Goal: Task Accomplishment & Management: Complete application form

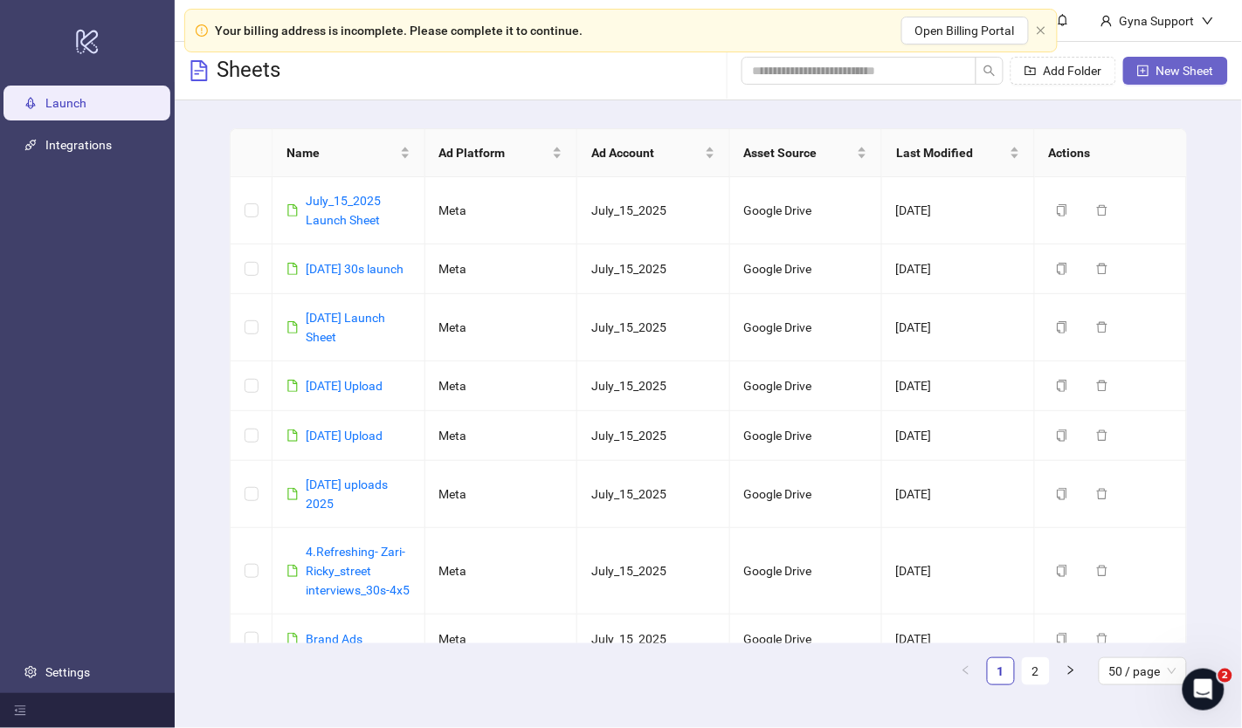
click at [1183, 74] on span "New Sheet" at bounding box center [1185, 71] width 58 height 14
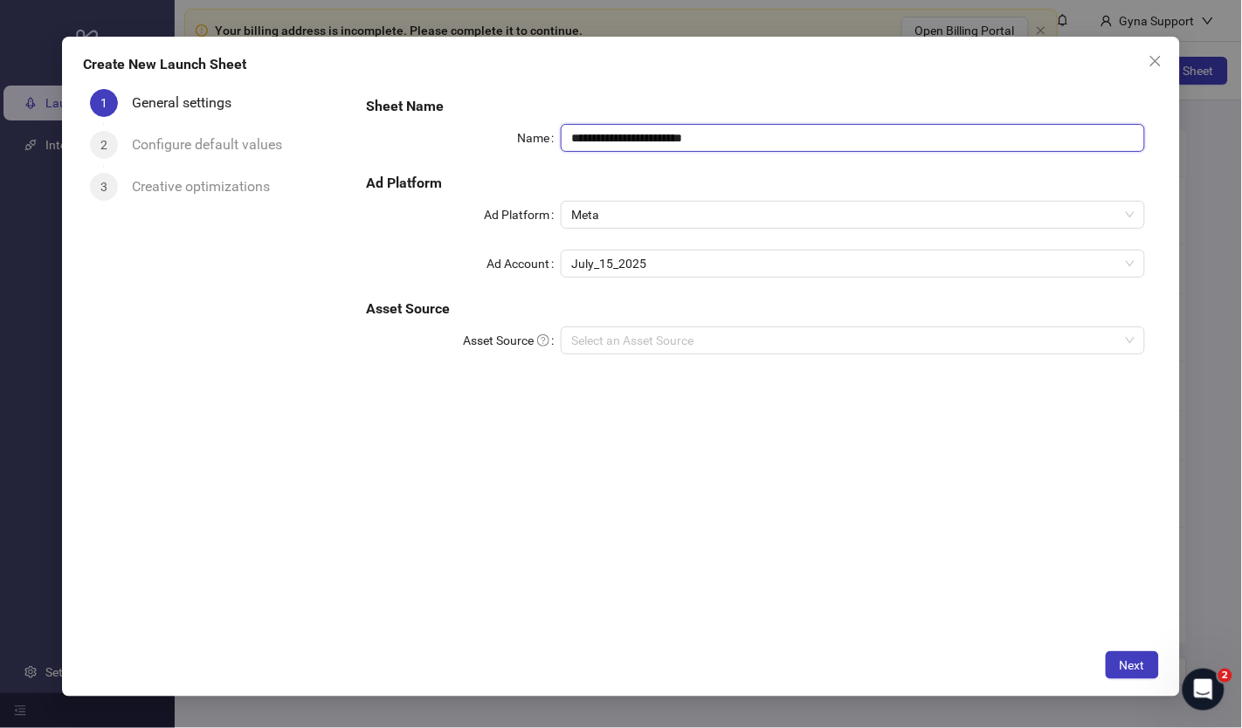
click at [657, 135] on input "**********" at bounding box center [853, 138] width 584 height 28
drag, startPoint x: 754, startPoint y: 135, endPoint x: 488, endPoint y: 134, distance: 265.5
click at [489, 133] on div "**********" at bounding box center [755, 138] width 779 height 28
type input "**********"
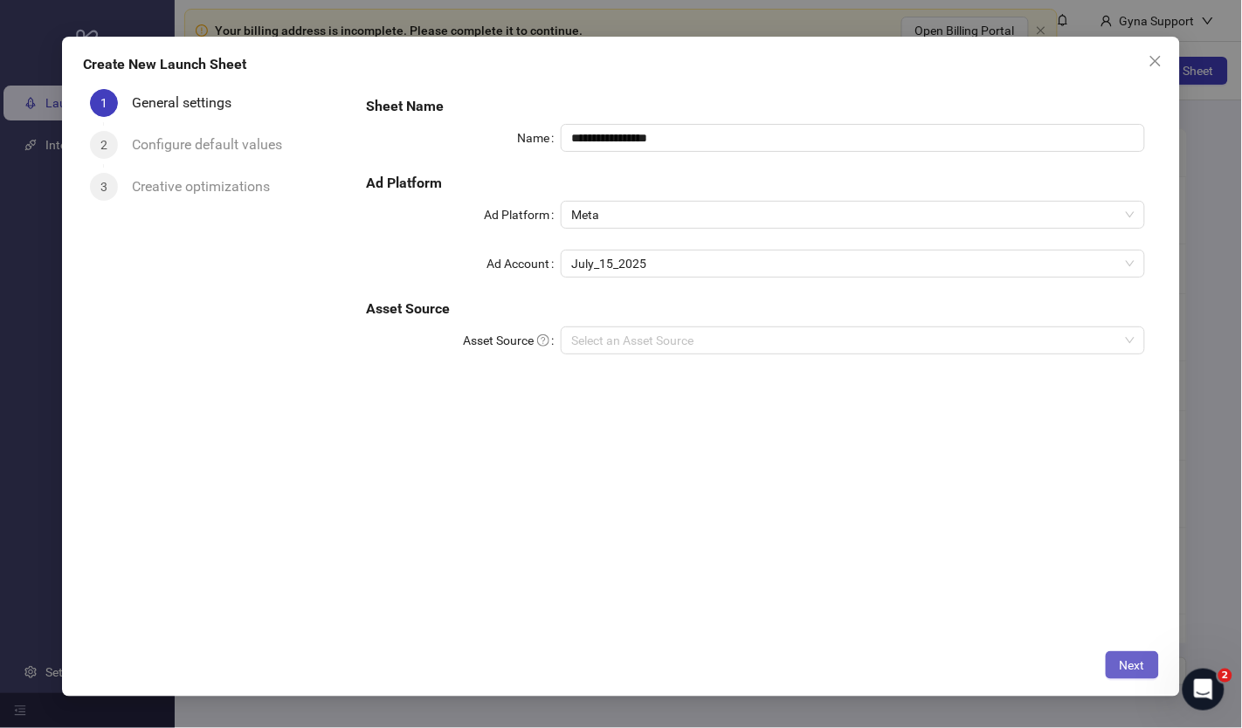
click at [1120, 665] on span "Next" at bounding box center [1132, 665] width 25 height 14
drag, startPoint x: 639, startPoint y: 355, endPoint x: 638, endPoint y: 344, distance: 11.5
click at [639, 355] on div "Please enter Asset Source" at bounding box center [853, 364] width 584 height 19
click at [634, 343] on input "Asset Source" at bounding box center [845, 340] width 548 height 26
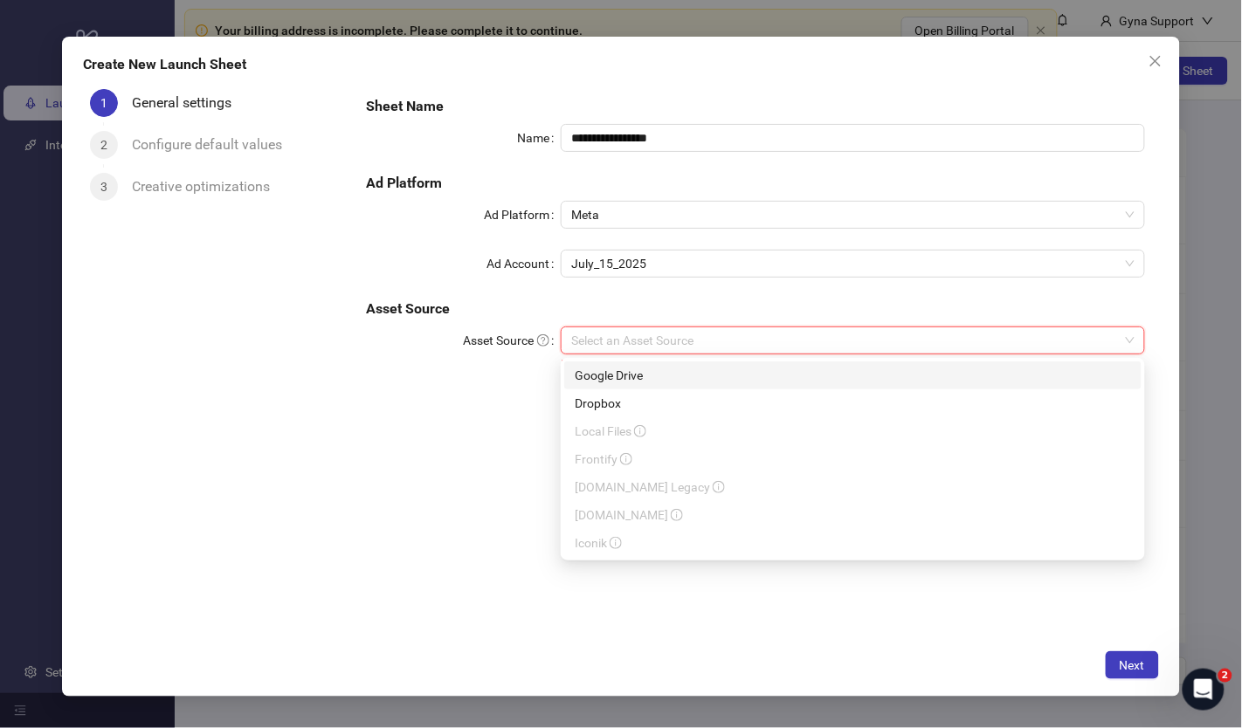
click at [623, 373] on div "Google Drive" at bounding box center [853, 375] width 556 height 19
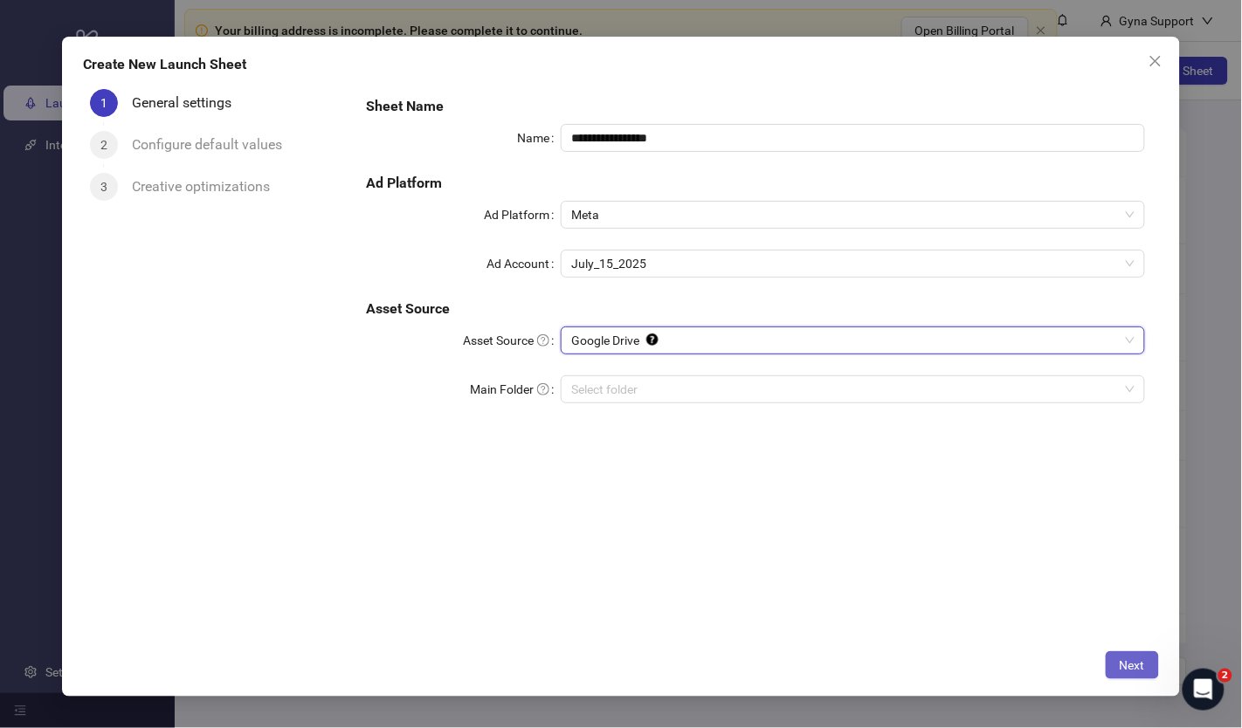
click at [1131, 666] on span "Next" at bounding box center [1132, 665] width 25 height 14
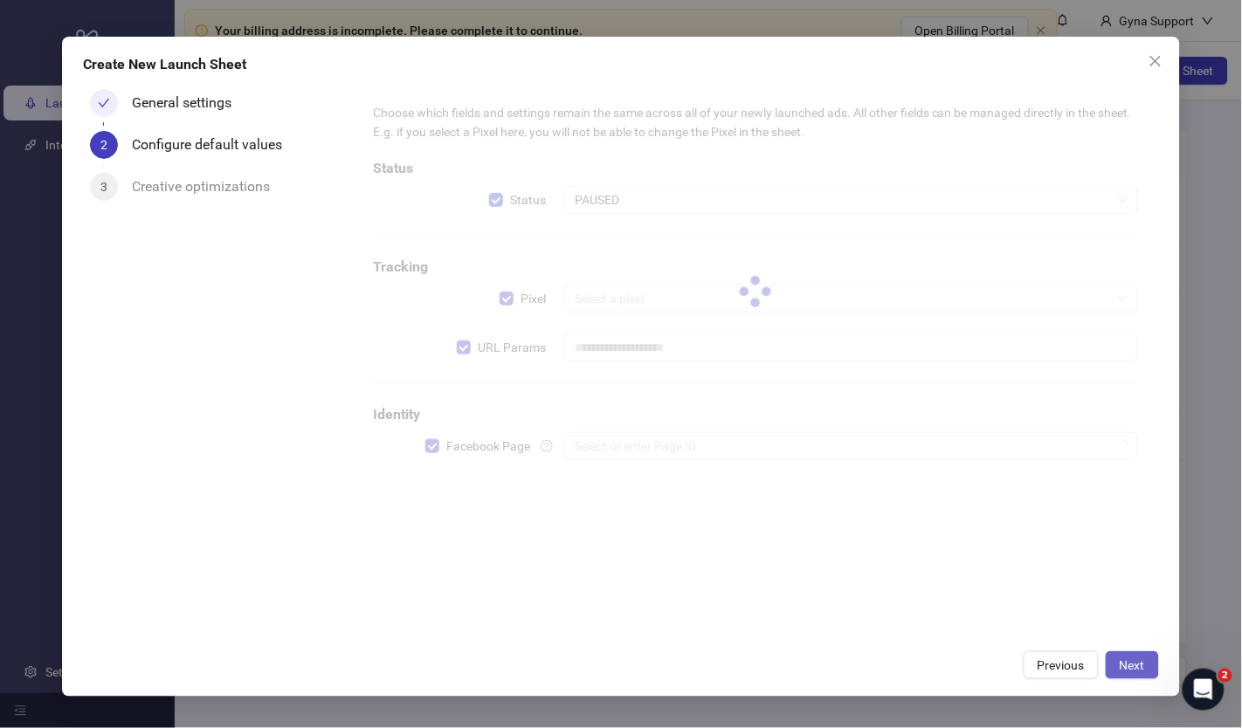
type input "**********"
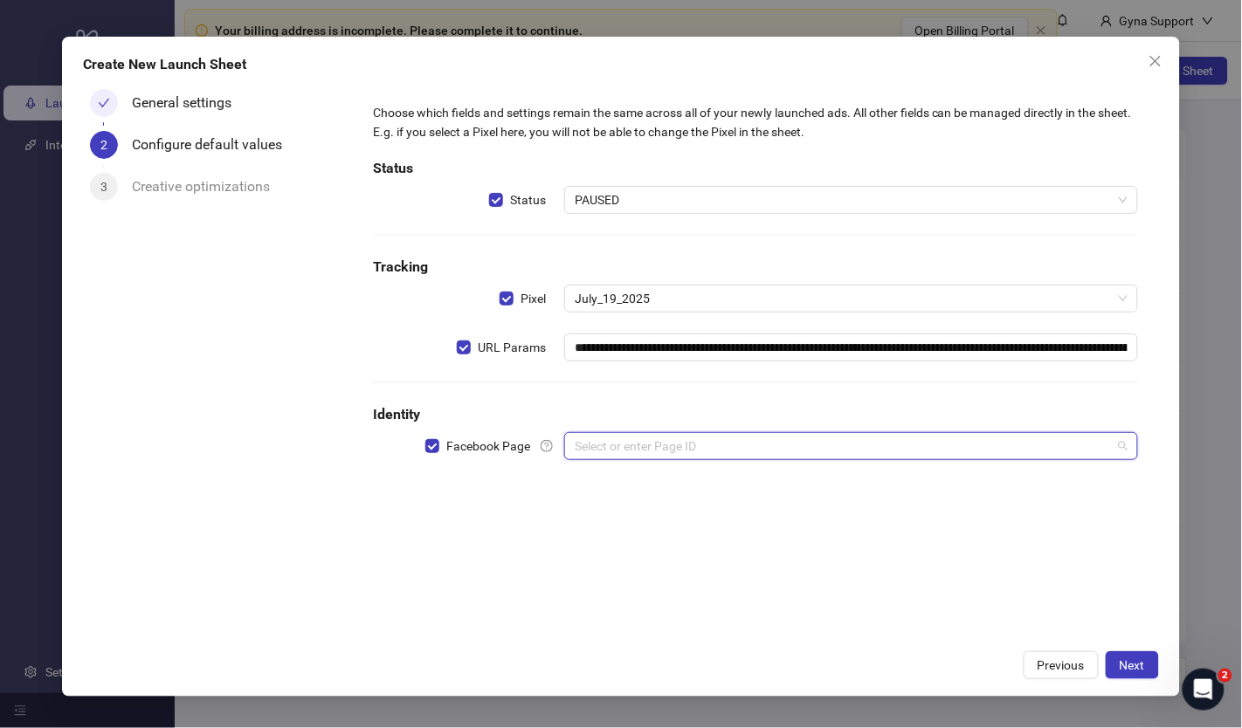
click at [640, 446] on input "search" at bounding box center [843, 446] width 537 height 26
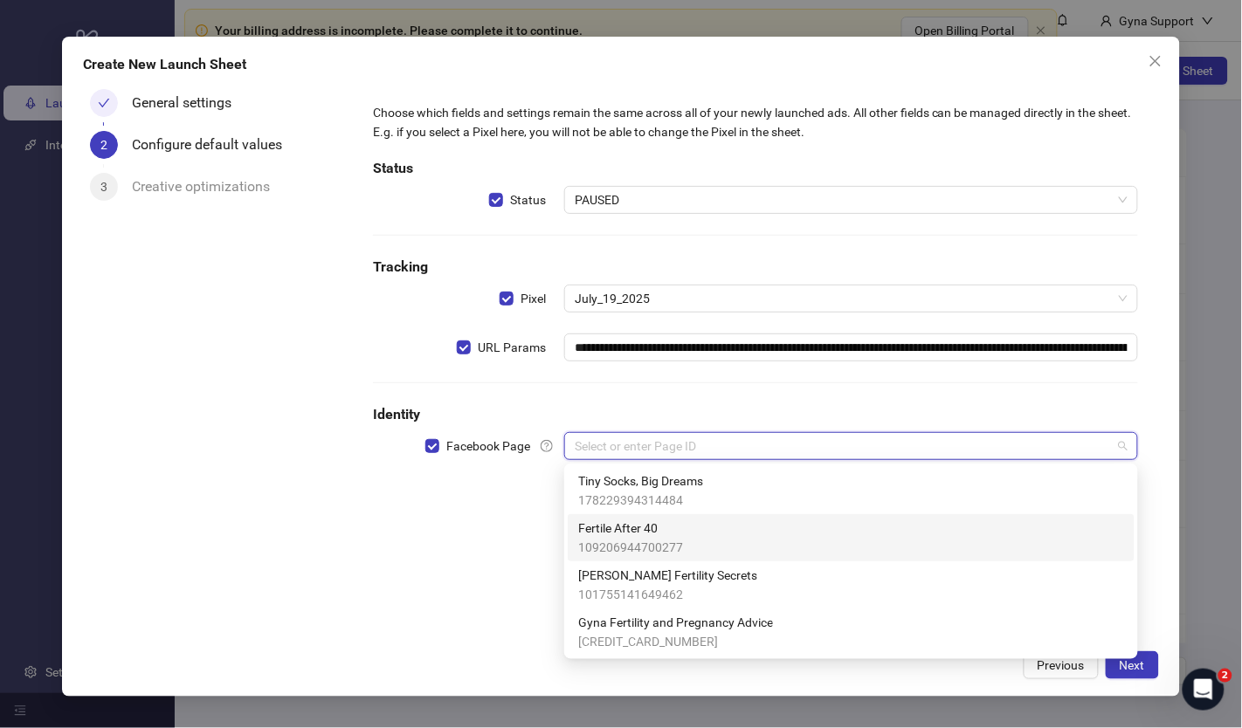
click at [673, 528] on span "Fertile After 40" at bounding box center [630, 528] width 105 height 19
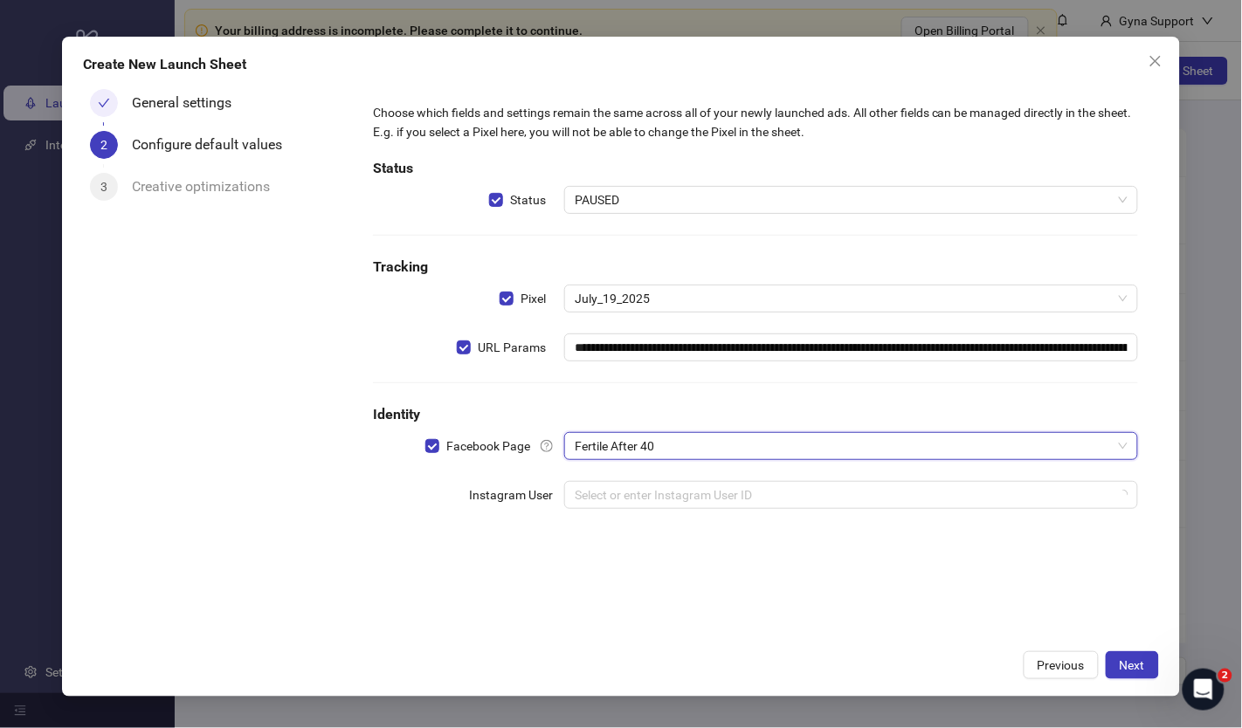
click at [517, 582] on div "**********" at bounding box center [755, 362] width 807 height 560
click at [638, 202] on span "PAUSED" at bounding box center [851, 200] width 553 height 26
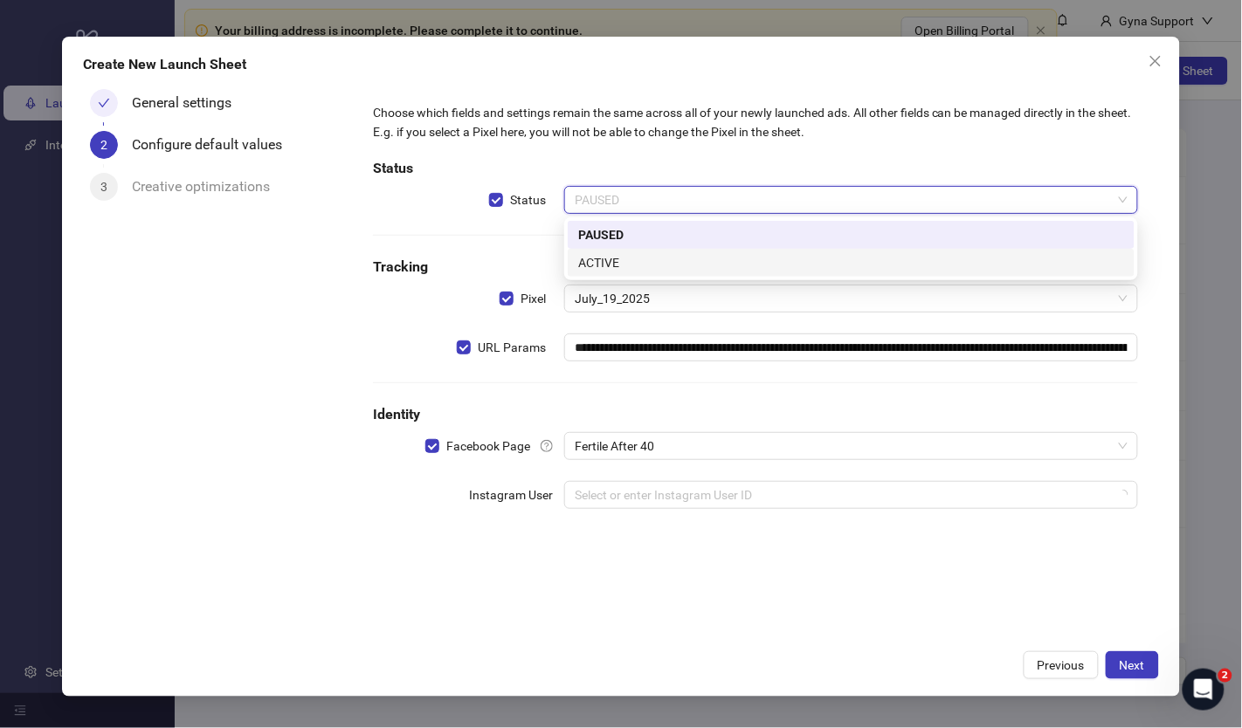
click at [632, 258] on div "ACTIVE" at bounding box center [851, 262] width 546 height 19
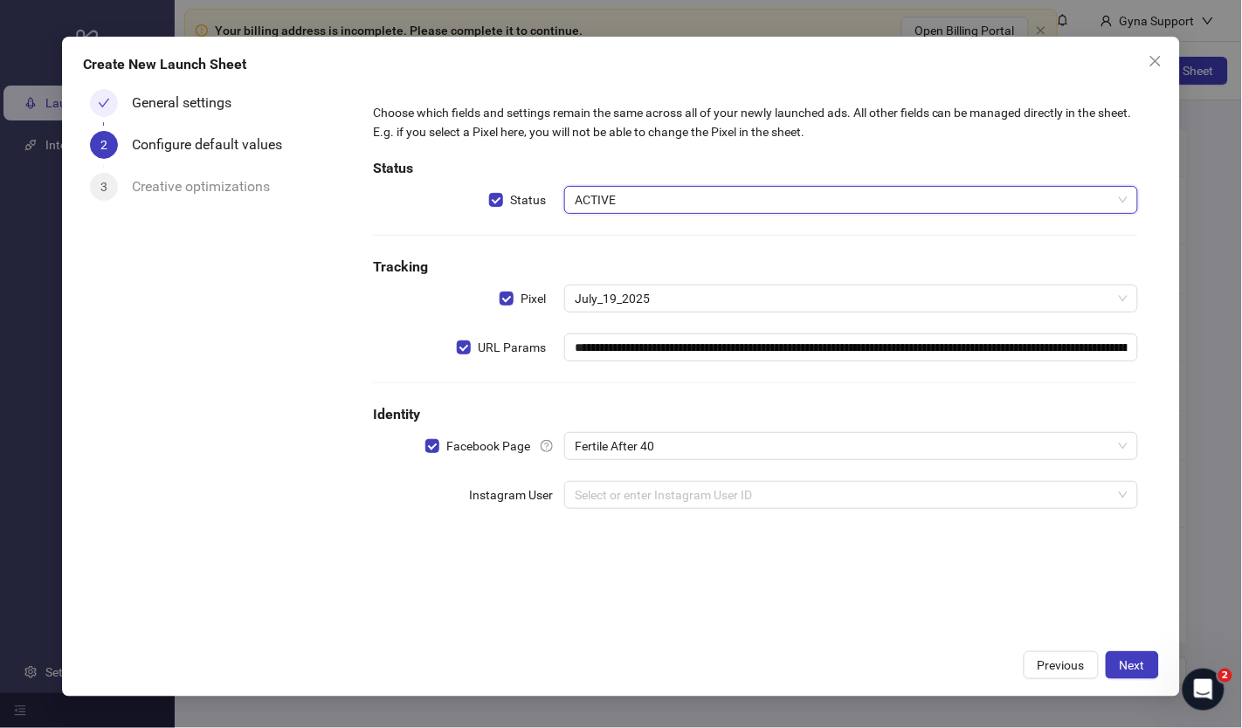
click at [603, 204] on span "ACTIVE" at bounding box center [851, 200] width 553 height 26
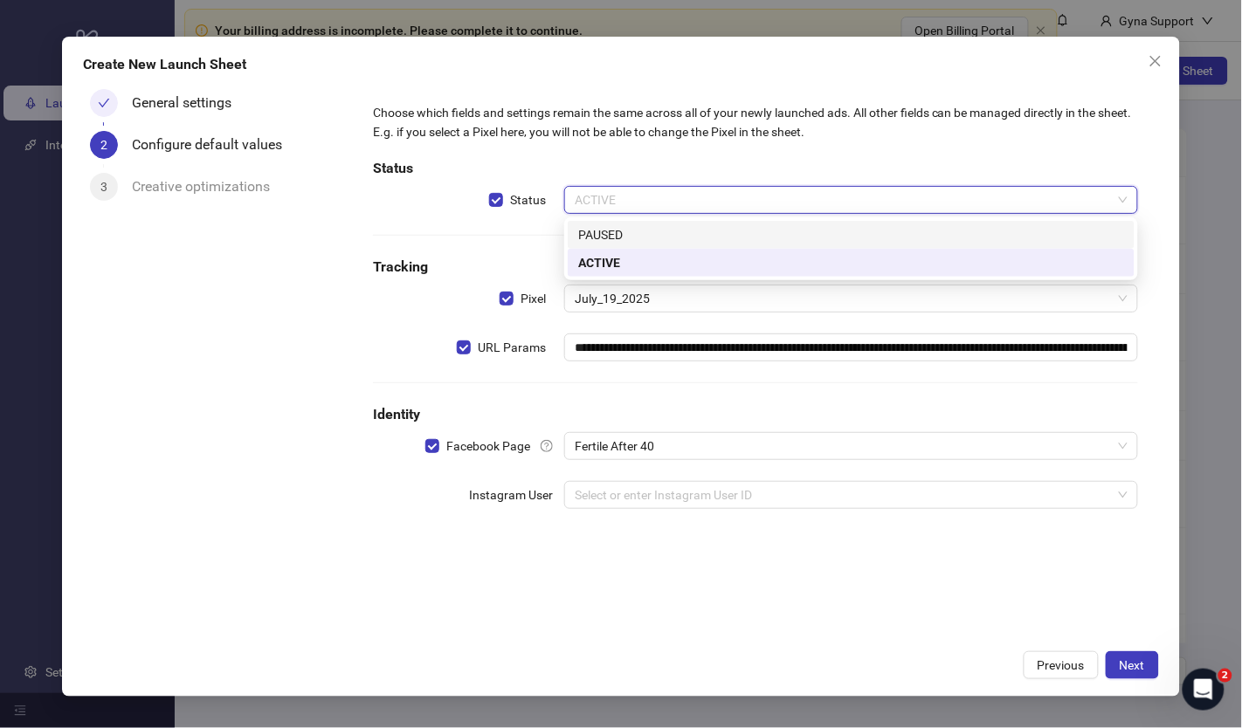
click at [613, 231] on div "PAUSED" at bounding box center [851, 234] width 546 height 19
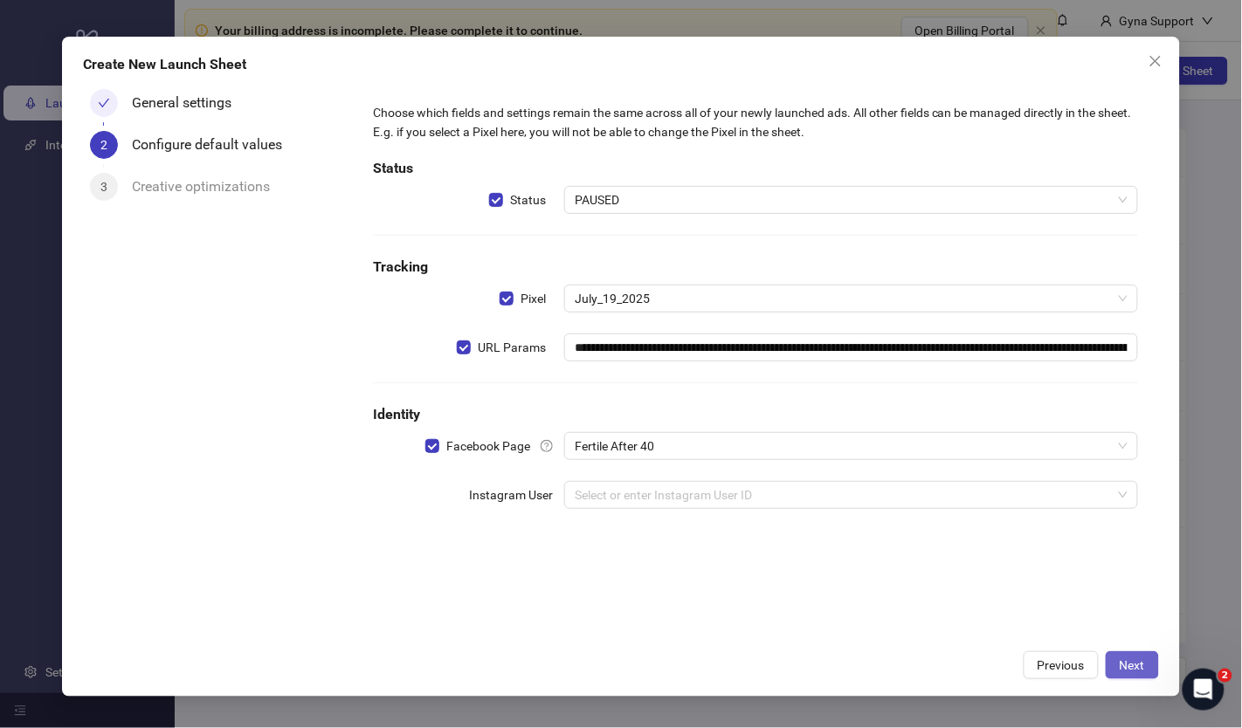
click at [1148, 667] on button "Next" at bounding box center [1132, 665] width 53 height 28
click at [618, 495] on input "search" at bounding box center [843, 495] width 537 height 26
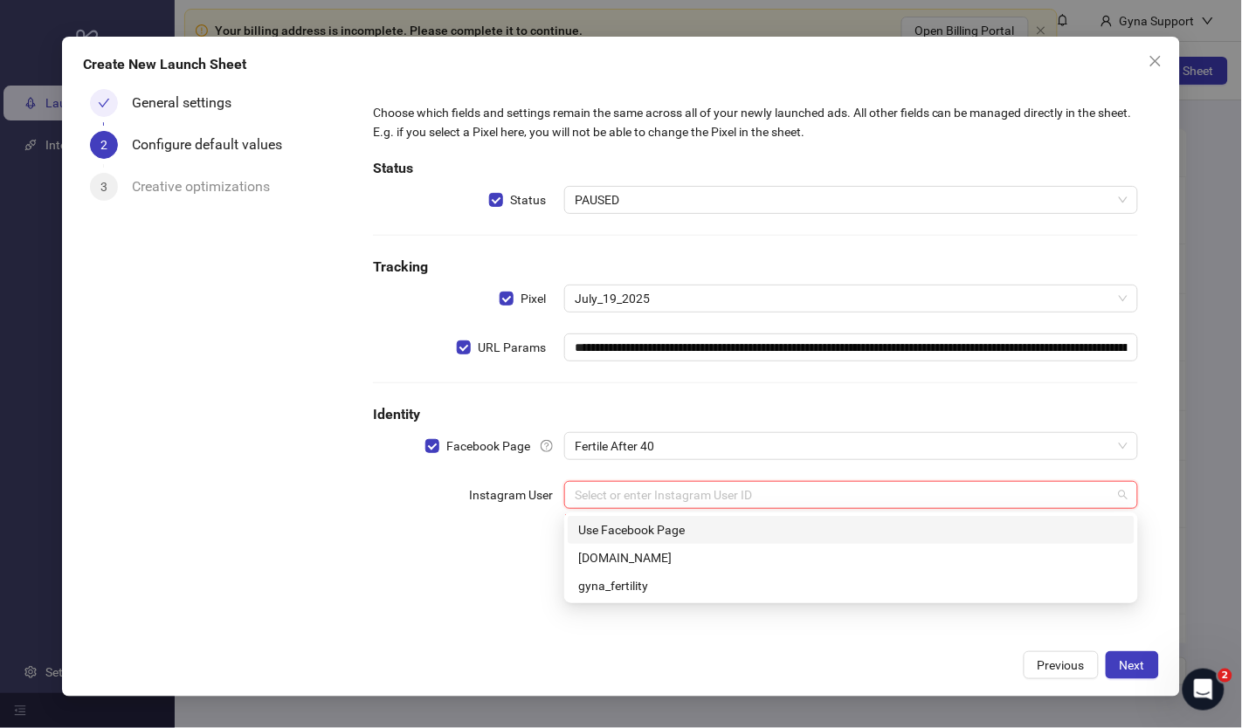
click at [619, 531] on div "Use Facebook Page" at bounding box center [851, 530] width 546 height 19
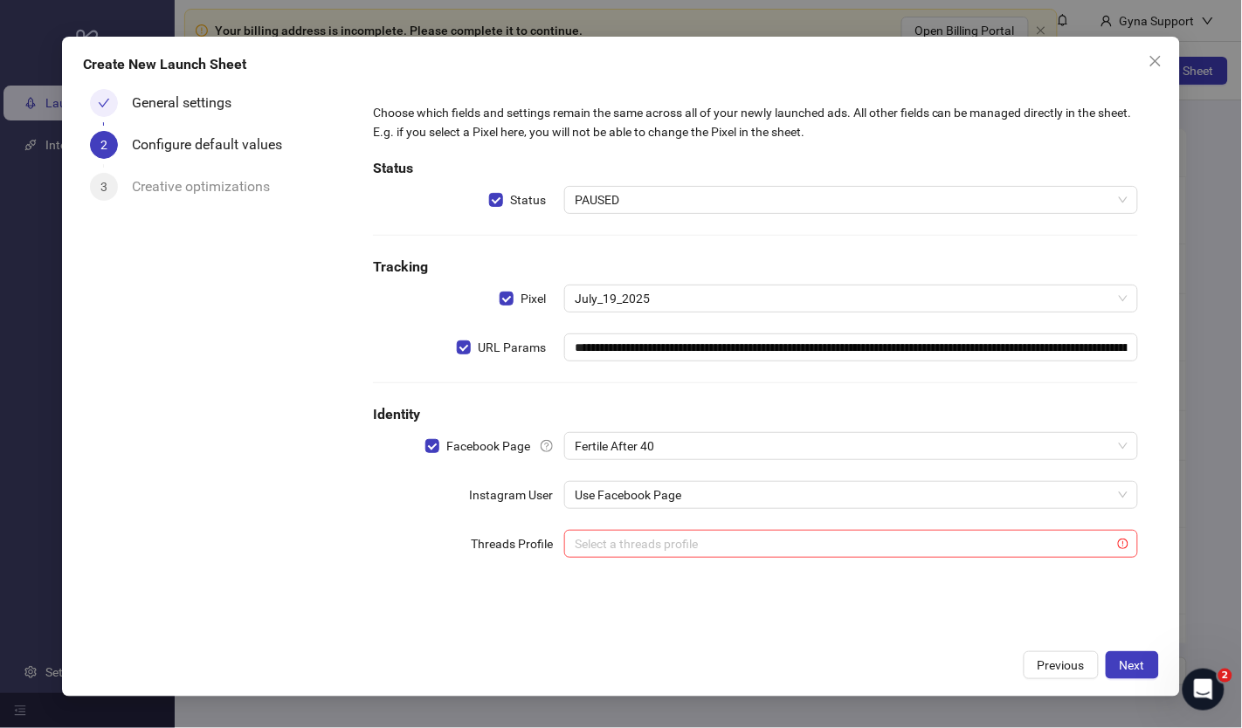
click at [381, 627] on div "**********" at bounding box center [755, 362] width 807 height 560
click at [1120, 664] on span "Next" at bounding box center [1132, 665] width 25 height 14
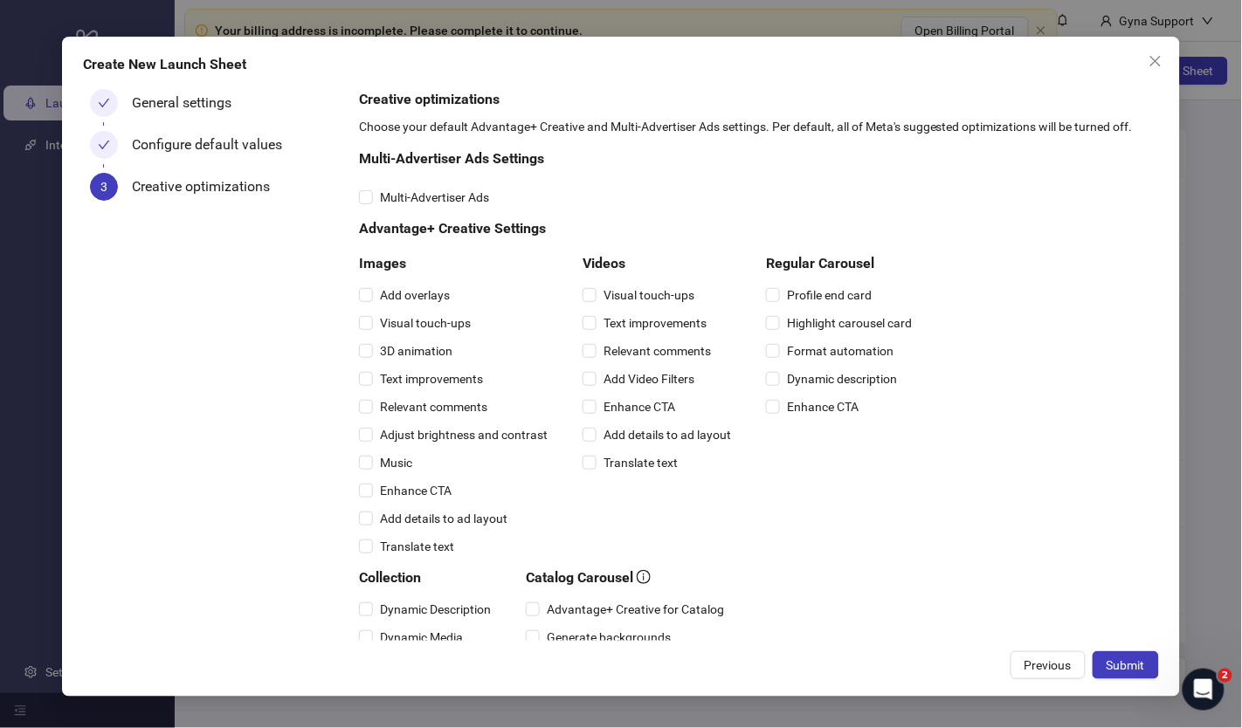
drag, startPoint x: 625, startPoint y: 322, endPoint x: 627, endPoint y: 334, distance: 11.5
click at [625, 323] on span "Text improvements" at bounding box center [654, 323] width 117 height 19
drag, startPoint x: 622, startPoint y: 355, endPoint x: 631, endPoint y: 358, distance: 9.4
click at [622, 355] on span "Relevant comments" at bounding box center [656, 350] width 121 height 19
click at [1134, 671] on span "Submit" at bounding box center [1126, 665] width 38 height 14
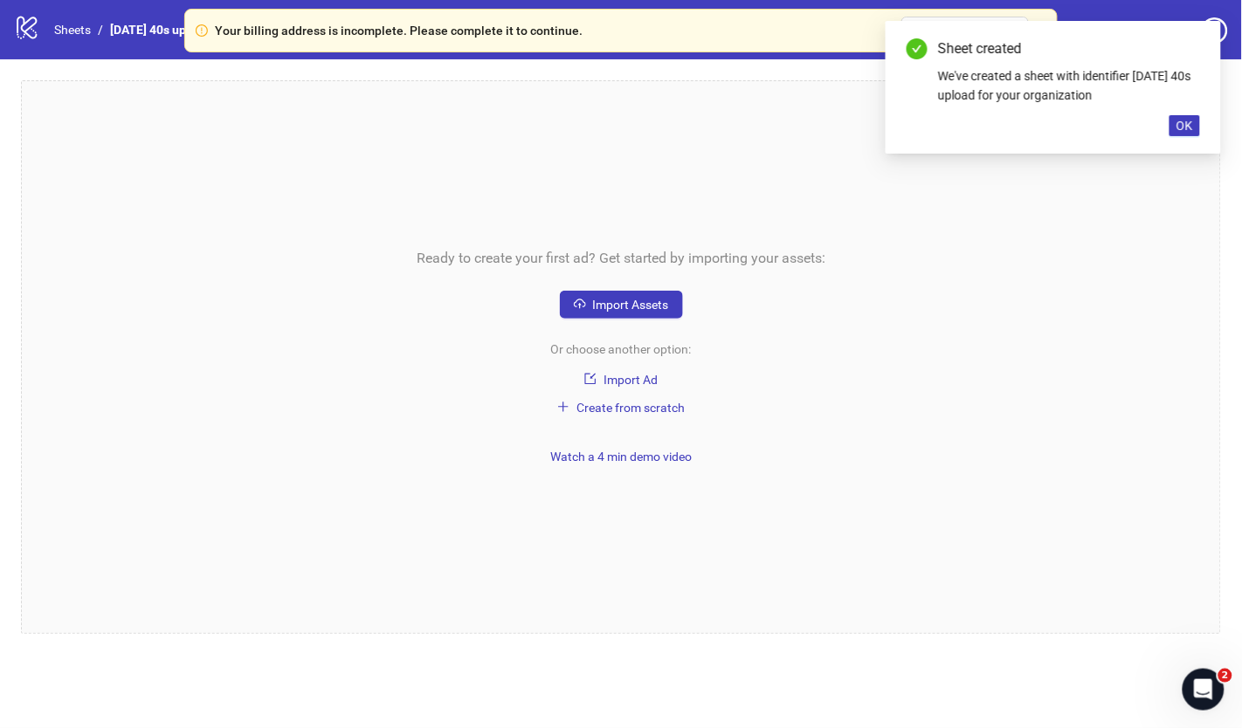
click at [647, 319] on div "Ready to create your first ad? Get started by importing your assets: Import Ass…" at bounding box center [621, 357] width 1200 height 554
click at [647, 301] on span "Import Assets" at bounding box center [631, 305] width 76 height 14
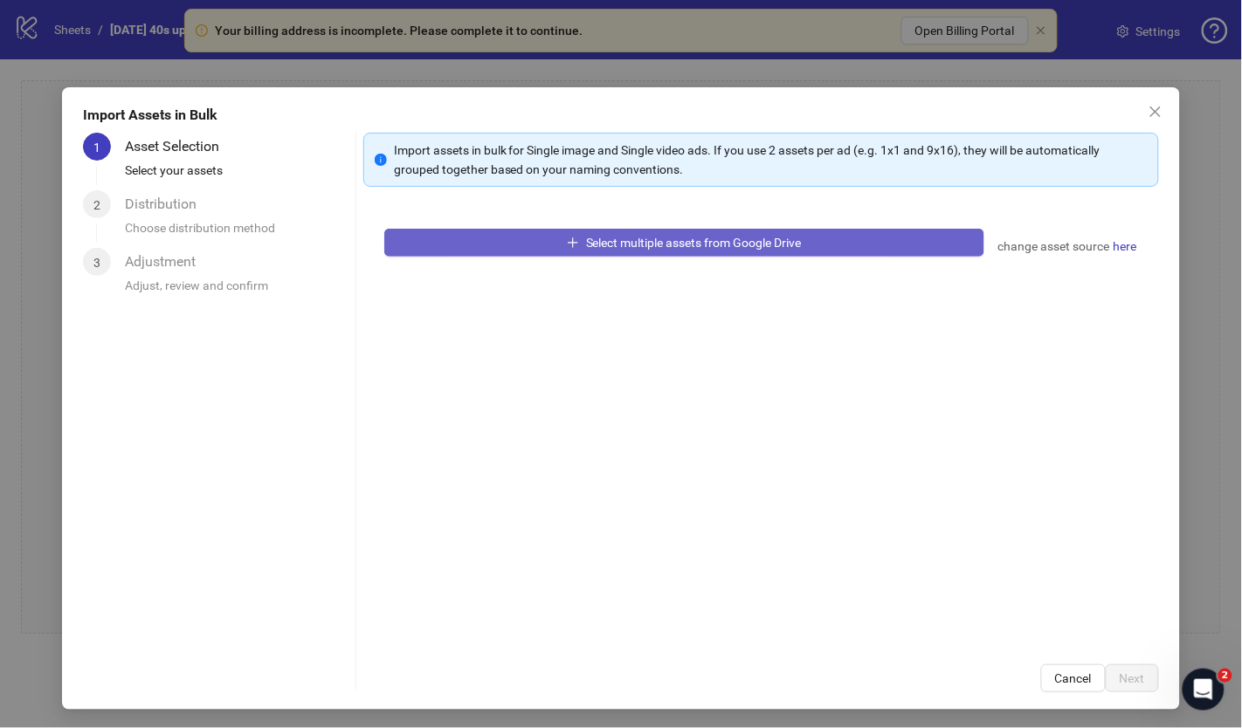
click at [614, 238] on span "Select multiple assets from Google Drive" at bounding box center [694, 243] width 216 height 14
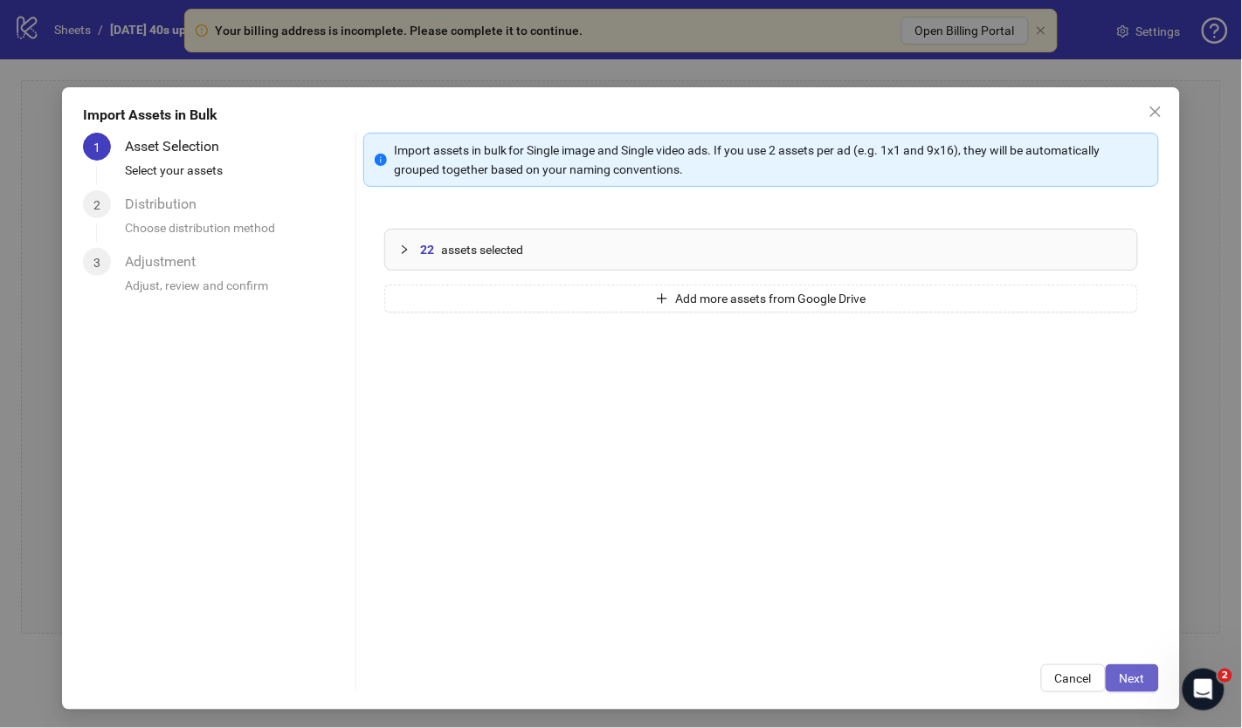
click at [1145, 676] on span "Next" at bounding box center [1132, 679] width 25 height 14
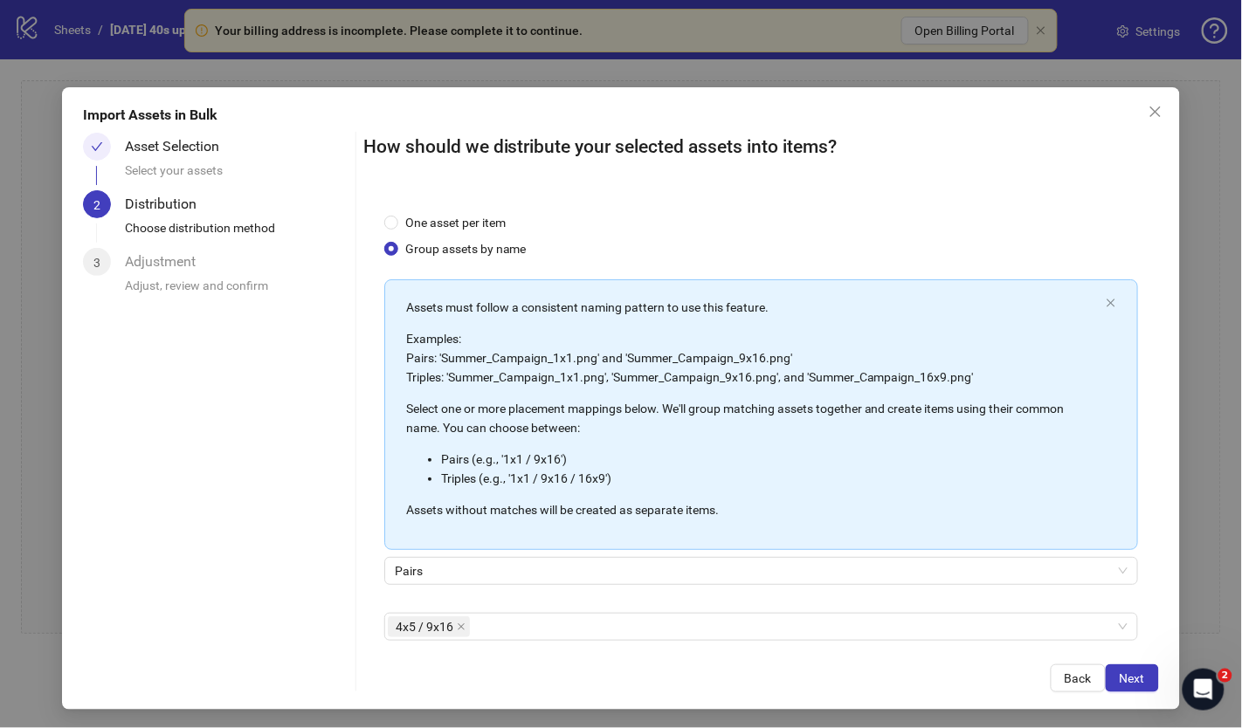
scroll to position [79, 0]
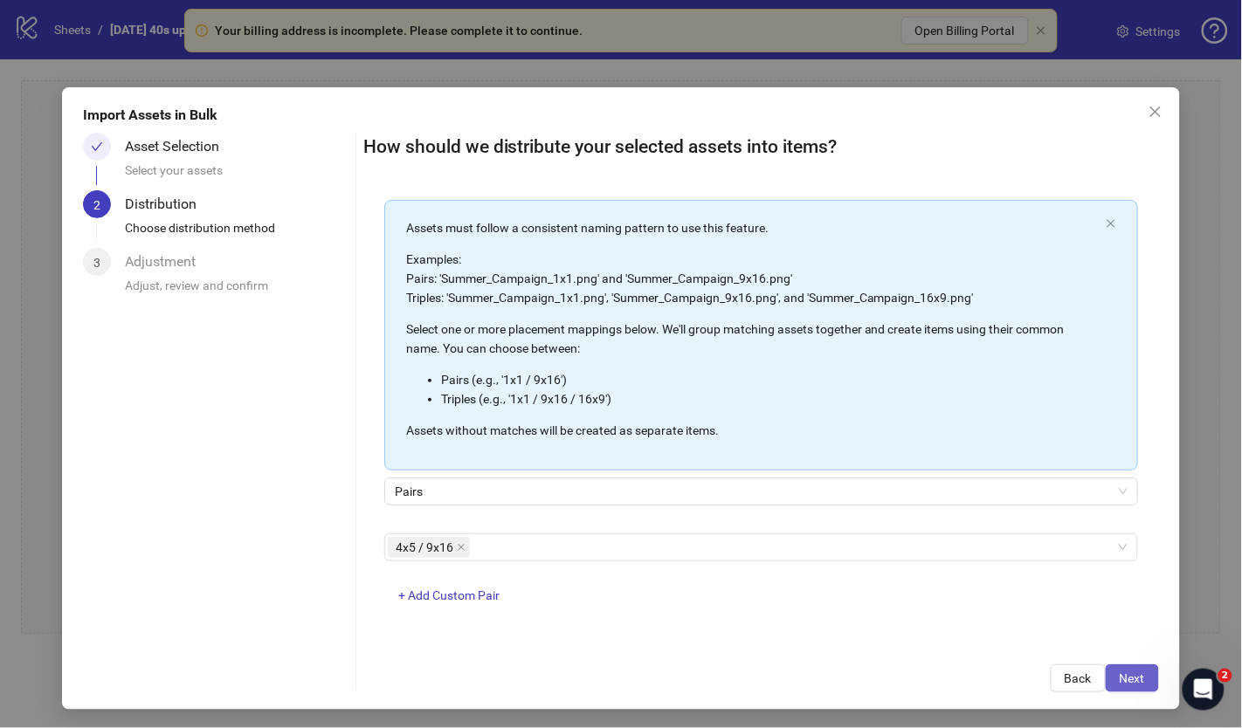
click at [1134, 675] on span "Next" at bounding box center [1132, 679] width 25 height 14
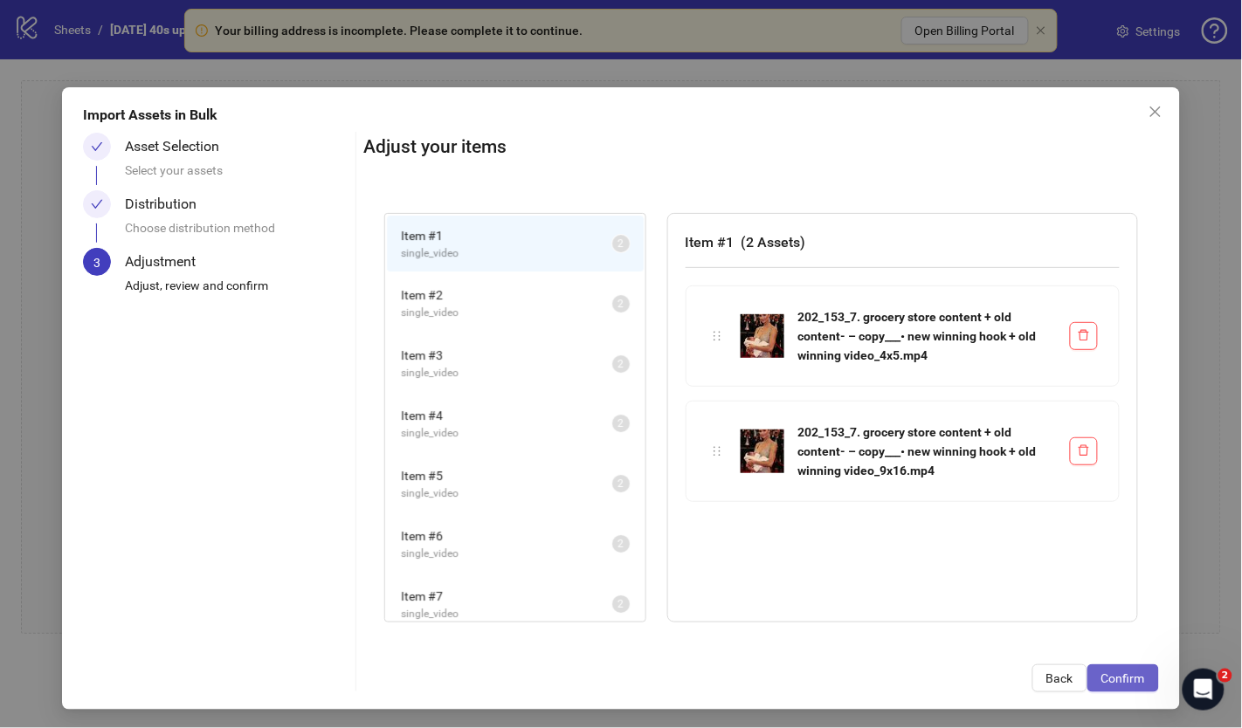
click at [1132, 675] on span "Confirm" at bounding box center [1123, 679] width 44 height 14
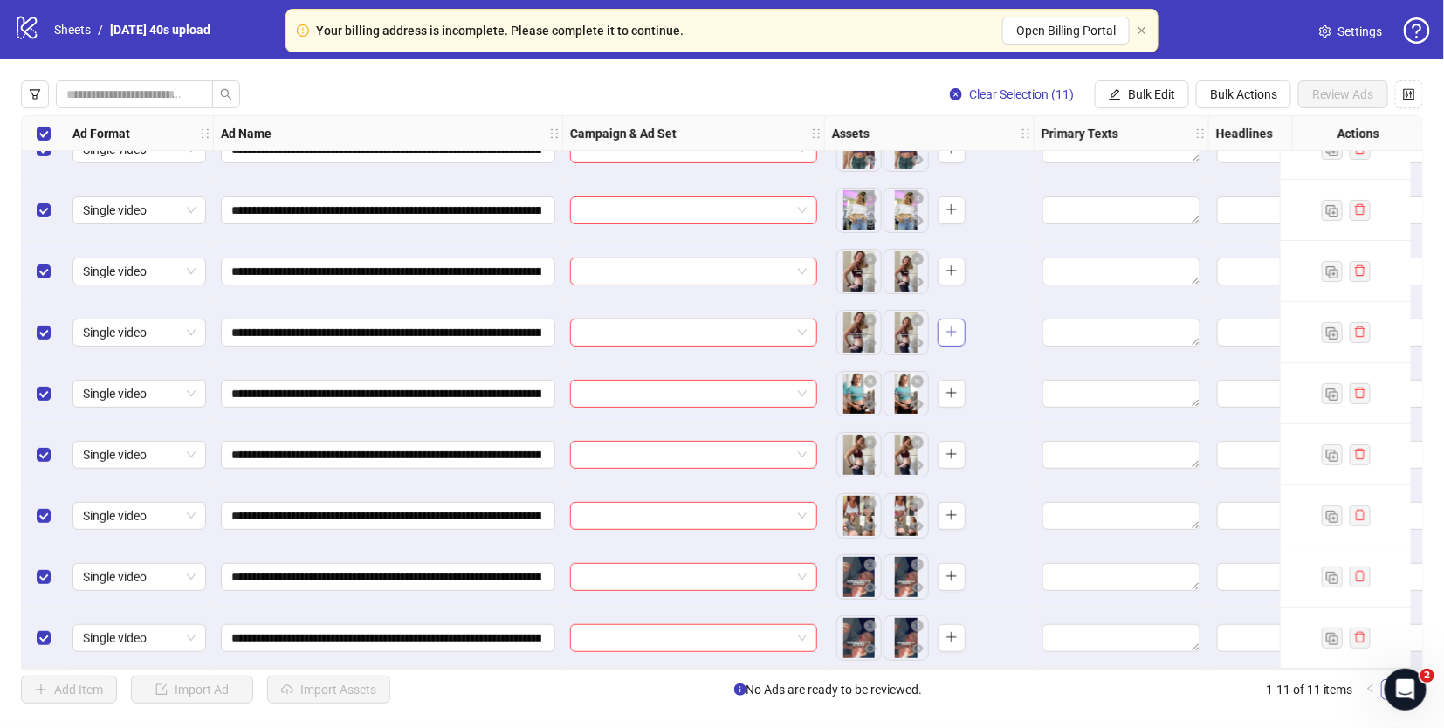
scroll to position [156, 0]
